Goal: Find specific page/section: Find specific page/section

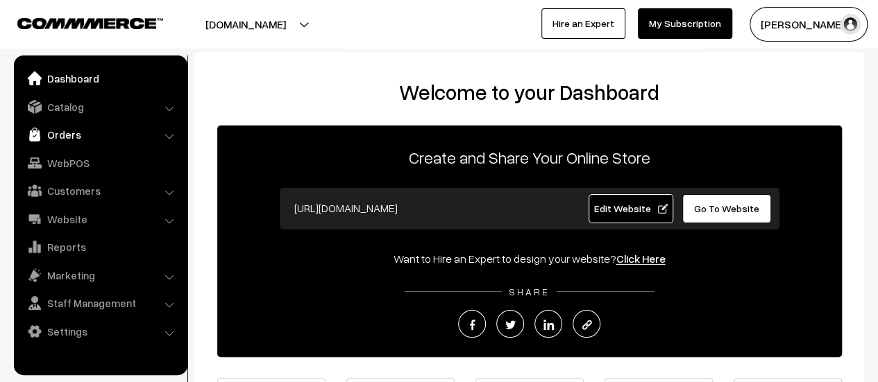
click at [79, 133] on link "Orders" at bounding box center [99, 134] width 165 height 25
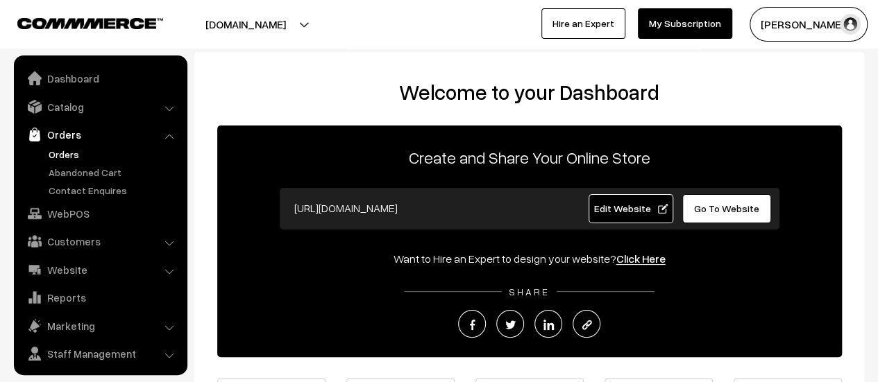
click at [55, 154] on link "Orders" at bounding box center [113, 154] width 137 height 15
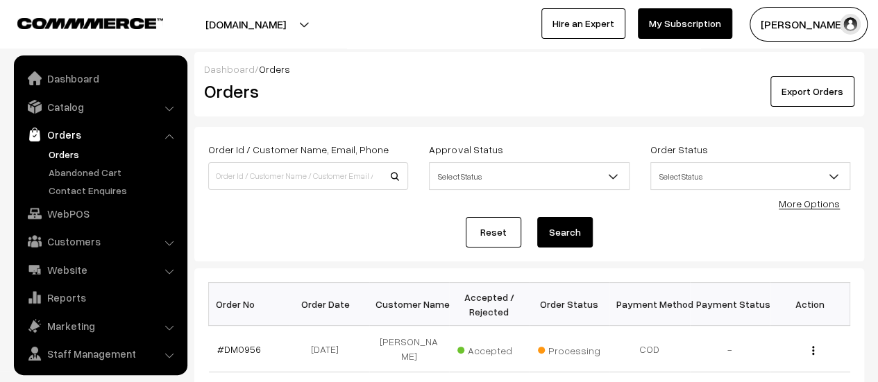
scroll to position [32, 0]
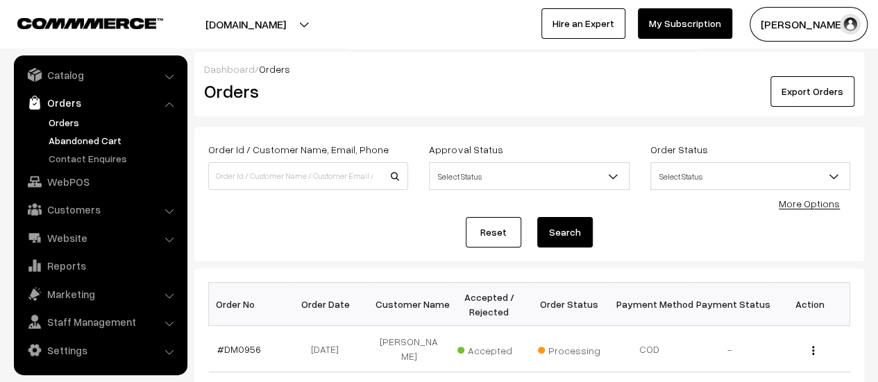
click at [96, 137] on link "Abandoned Cart" at bounding box center [113, 140] width 137 height 15
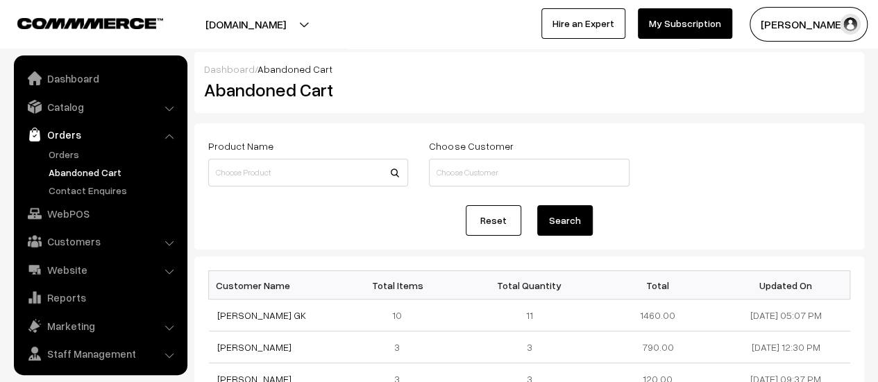
scroll to position [32, 0]
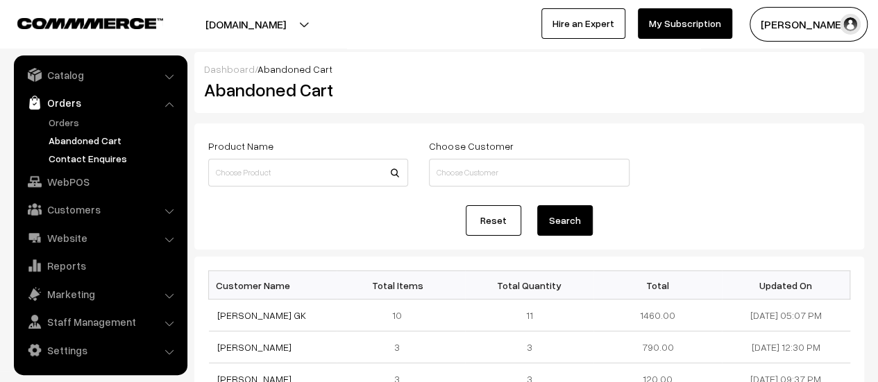
click at [99, 151] on link "Contact Enquires" at bounding box center [113, 158] width 137 height 15
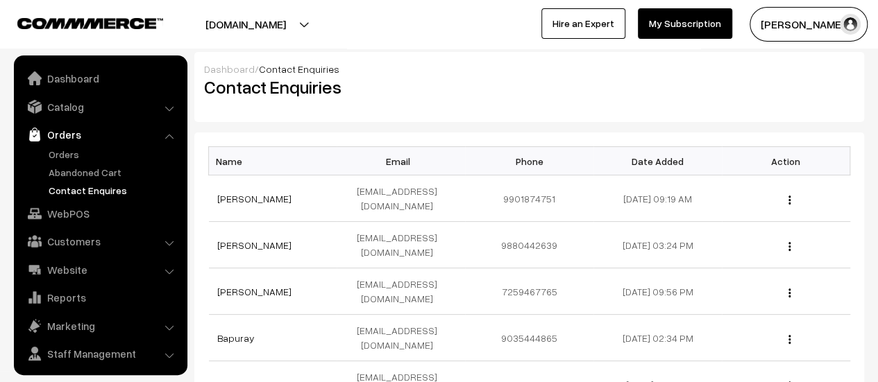
scroll to position [32, 0]
